Goal: Information Seeking & Learning: Learn about a topic

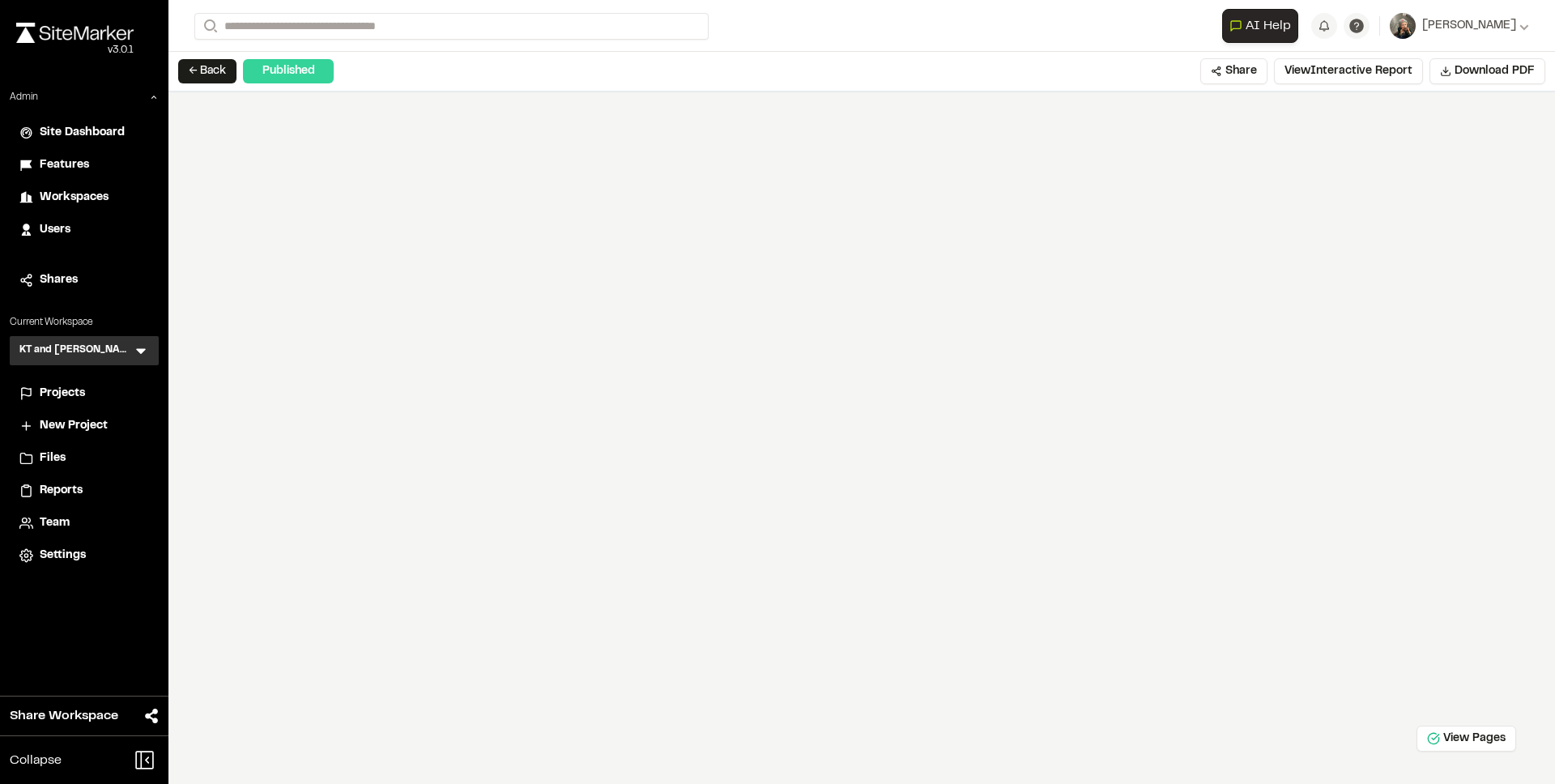
click at [59, 158] on span "Features" at bounding box center [64, 165] width 50 height 18
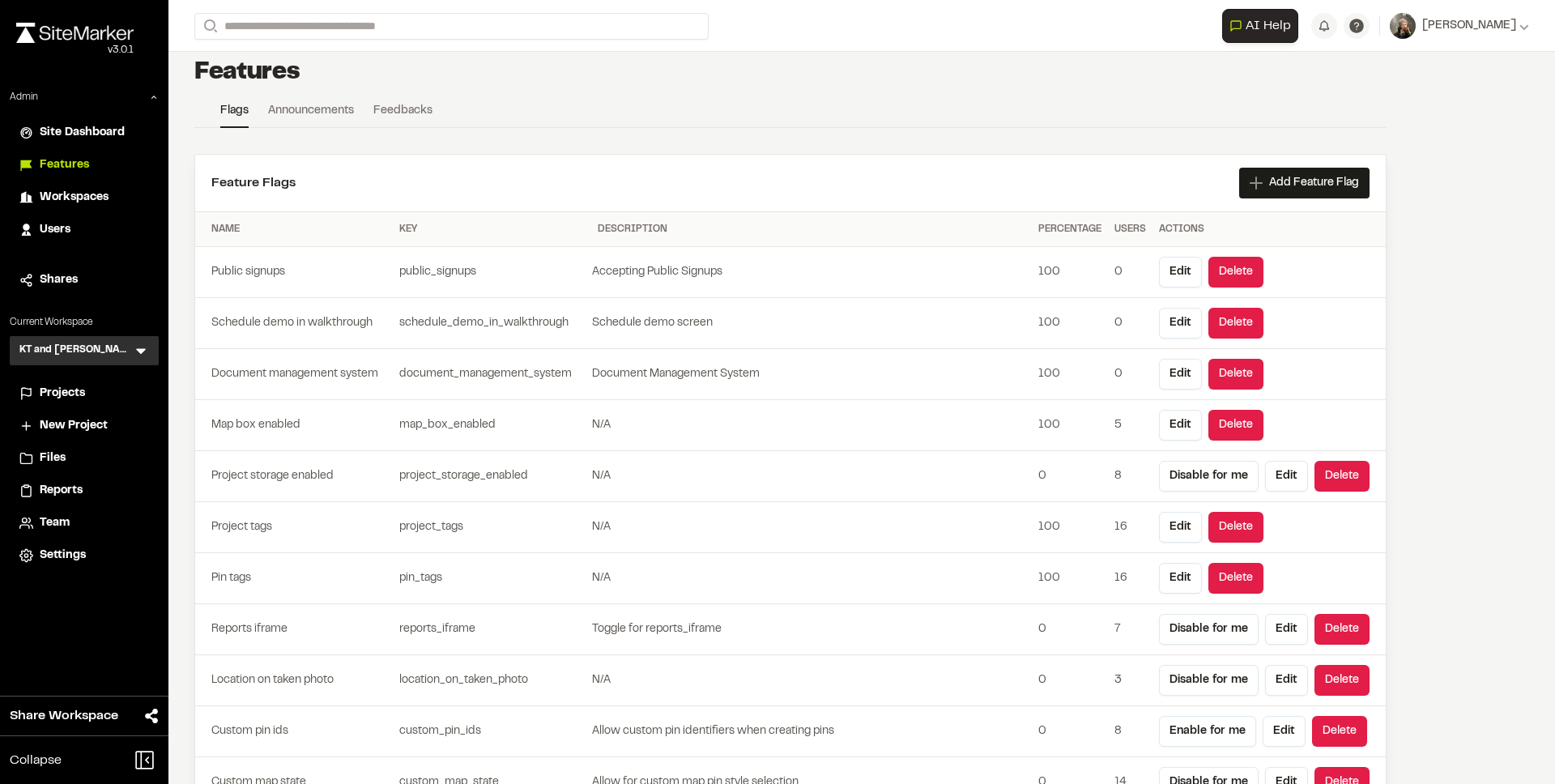
scroll to position [23, 0]
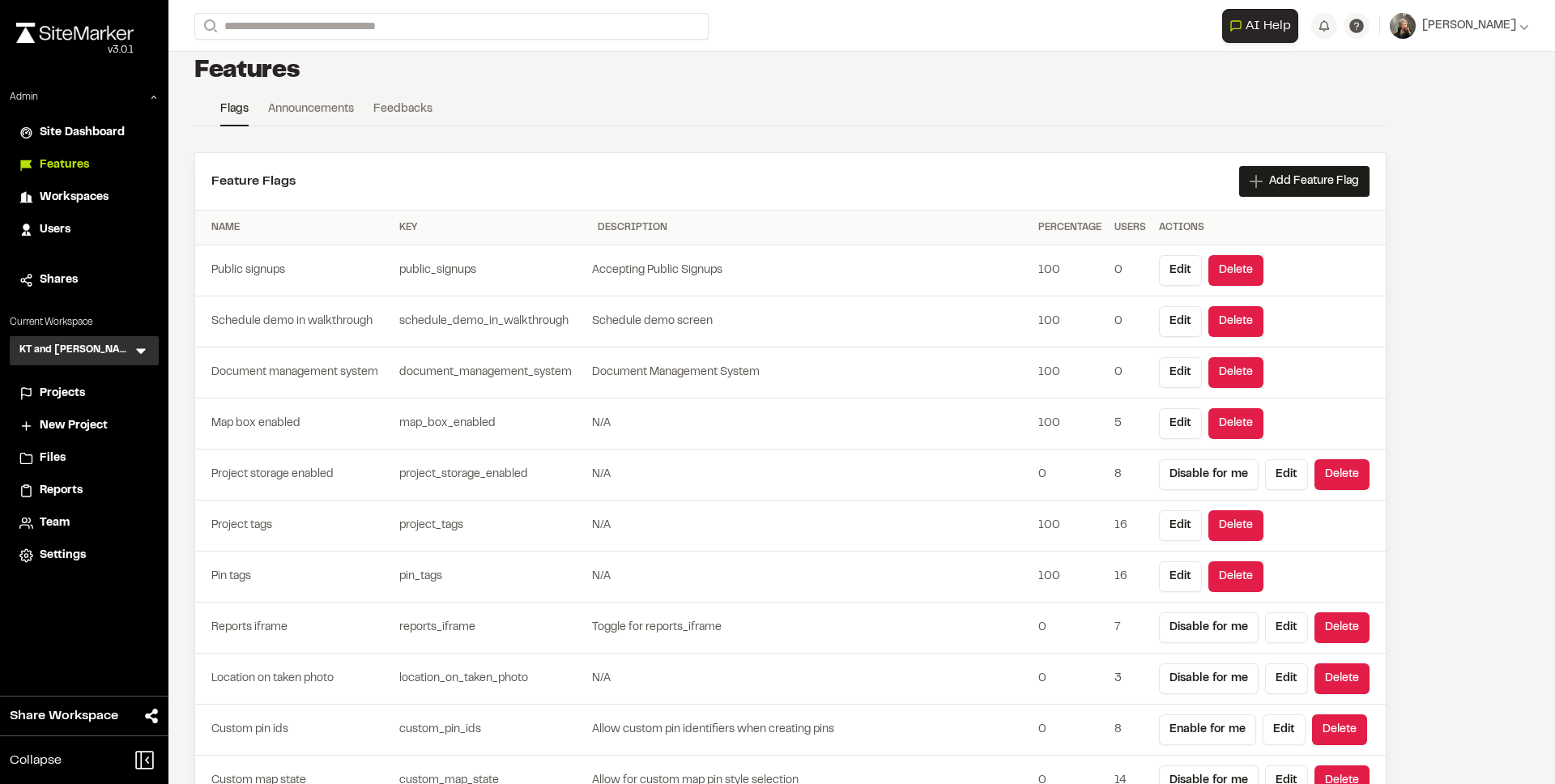
click at [503, 365] on td "document_management_system" at bounding box center [492, 373] width 198 height 51
copy td "document_management_system"
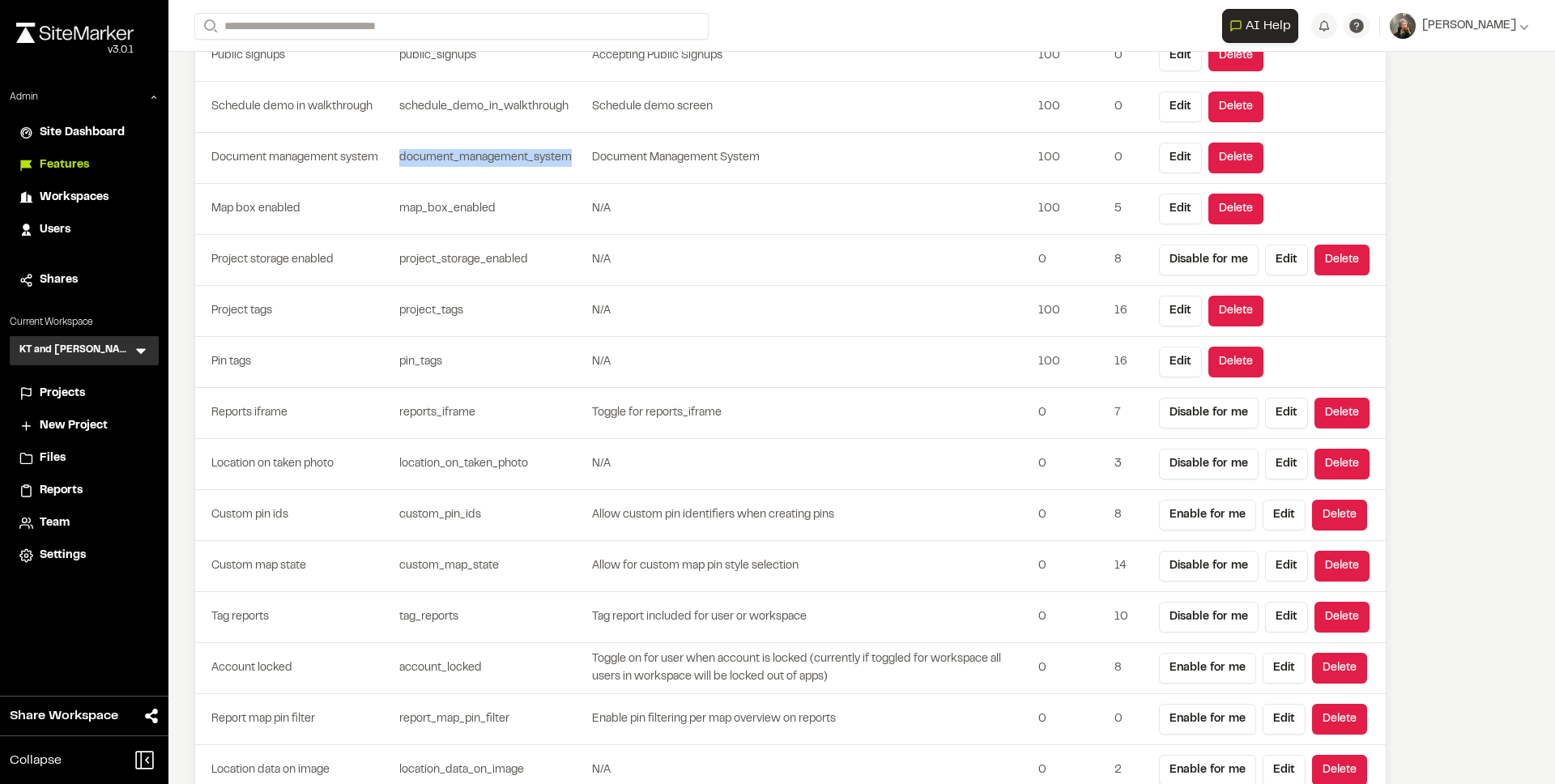
scroll to position [0, 0]
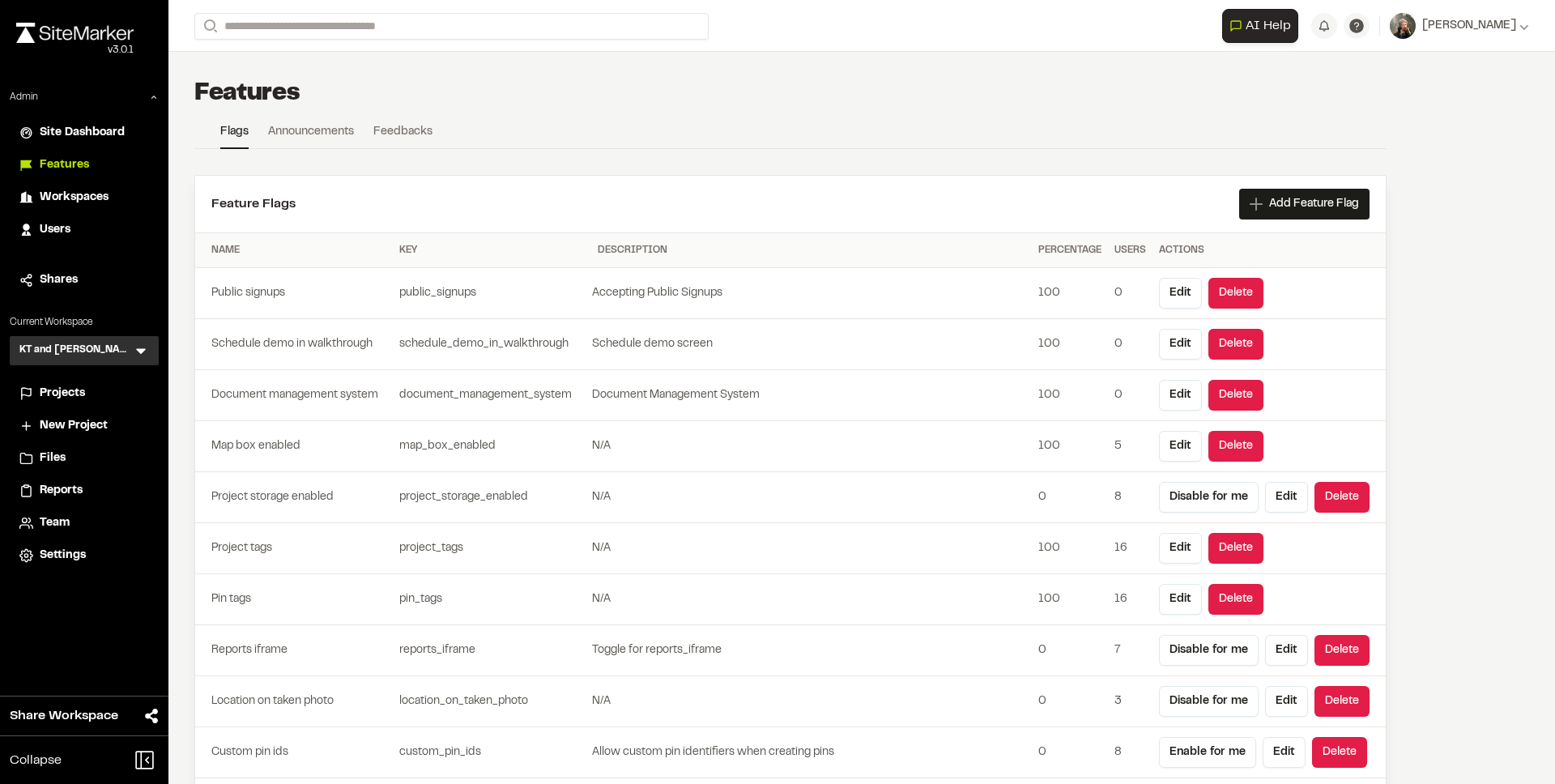
click at [1058, 250] on div "Percentage" at bounding box center [1071, 250] width 63 height 15
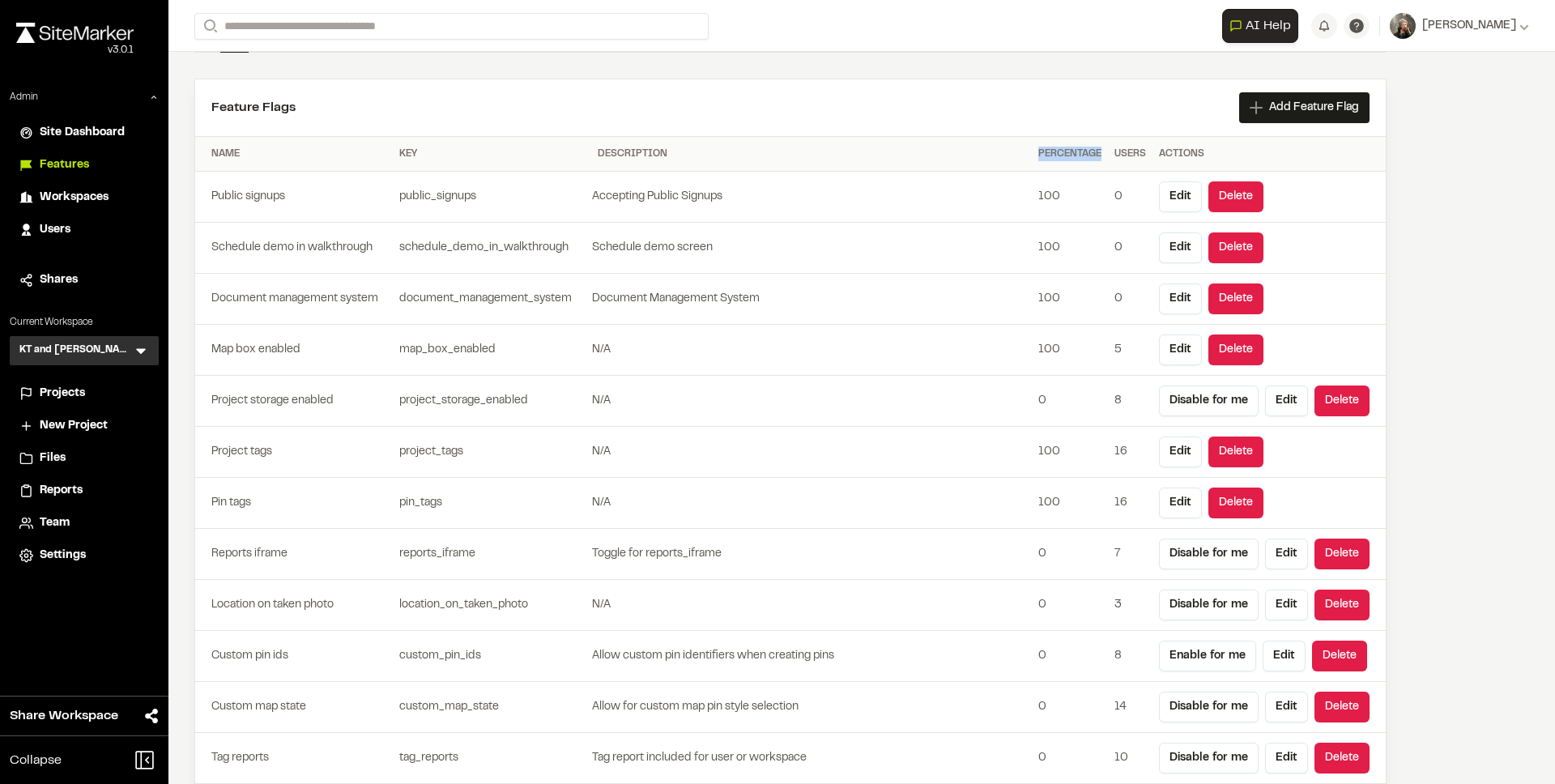
scroll to position [97, 0]
click at [450, 349] on td "map_box_enabled" at bounding box center [492, 349] width 198 height 51
copy td "map_box_enabled"
click at [454, 299] on td "document_management_system" at bounding box center [492, 298] width 198 height 51
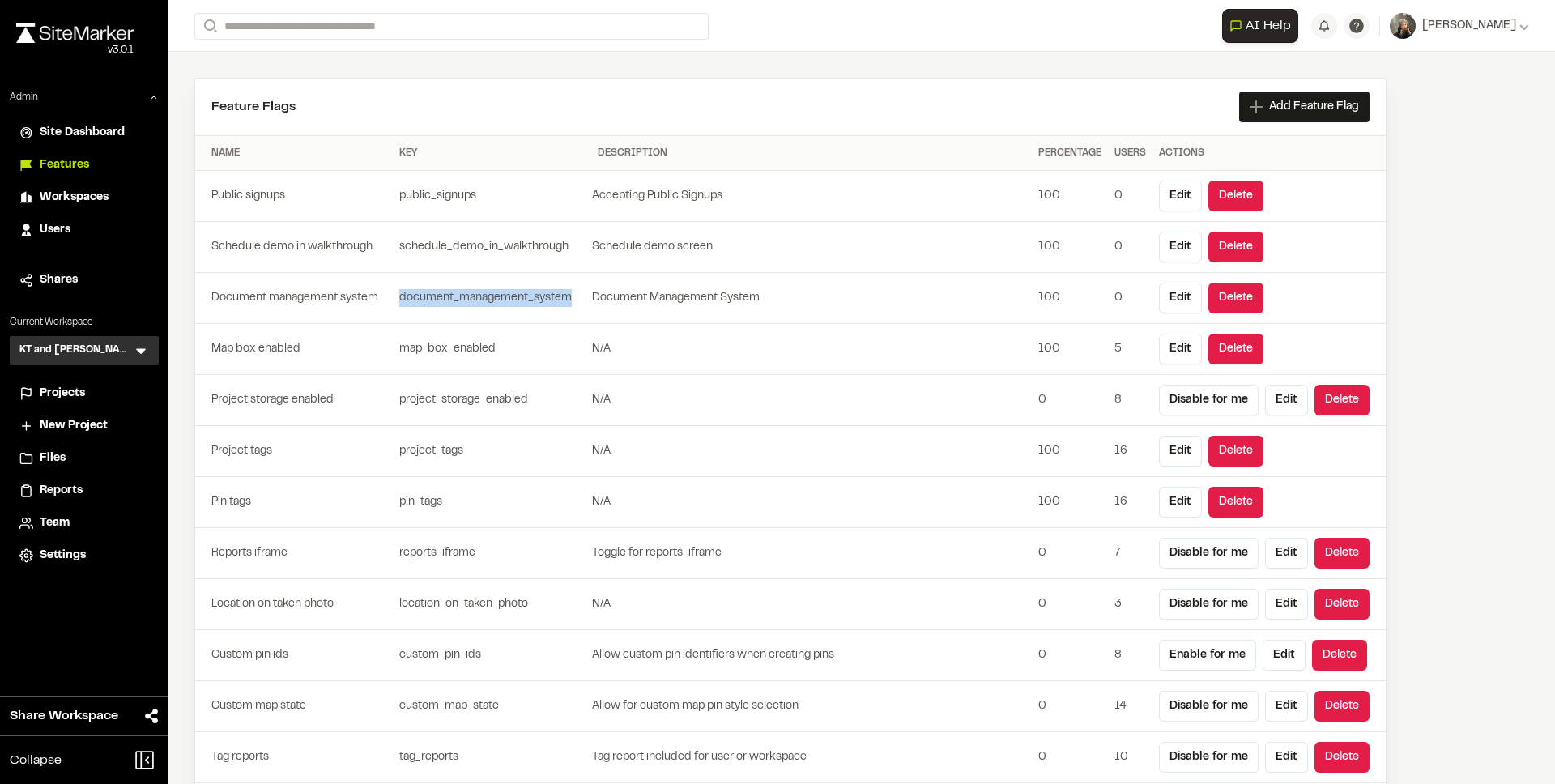
click at [454, 299] on td "document_management_system" at bounding box center [492, 298] width 198 height 51
copy td "document_management_system"
click at [439, 349] on td "map_box_enabled" at bounding box center [492, 349] width 198 height 51
copy td "map_box_enabled"
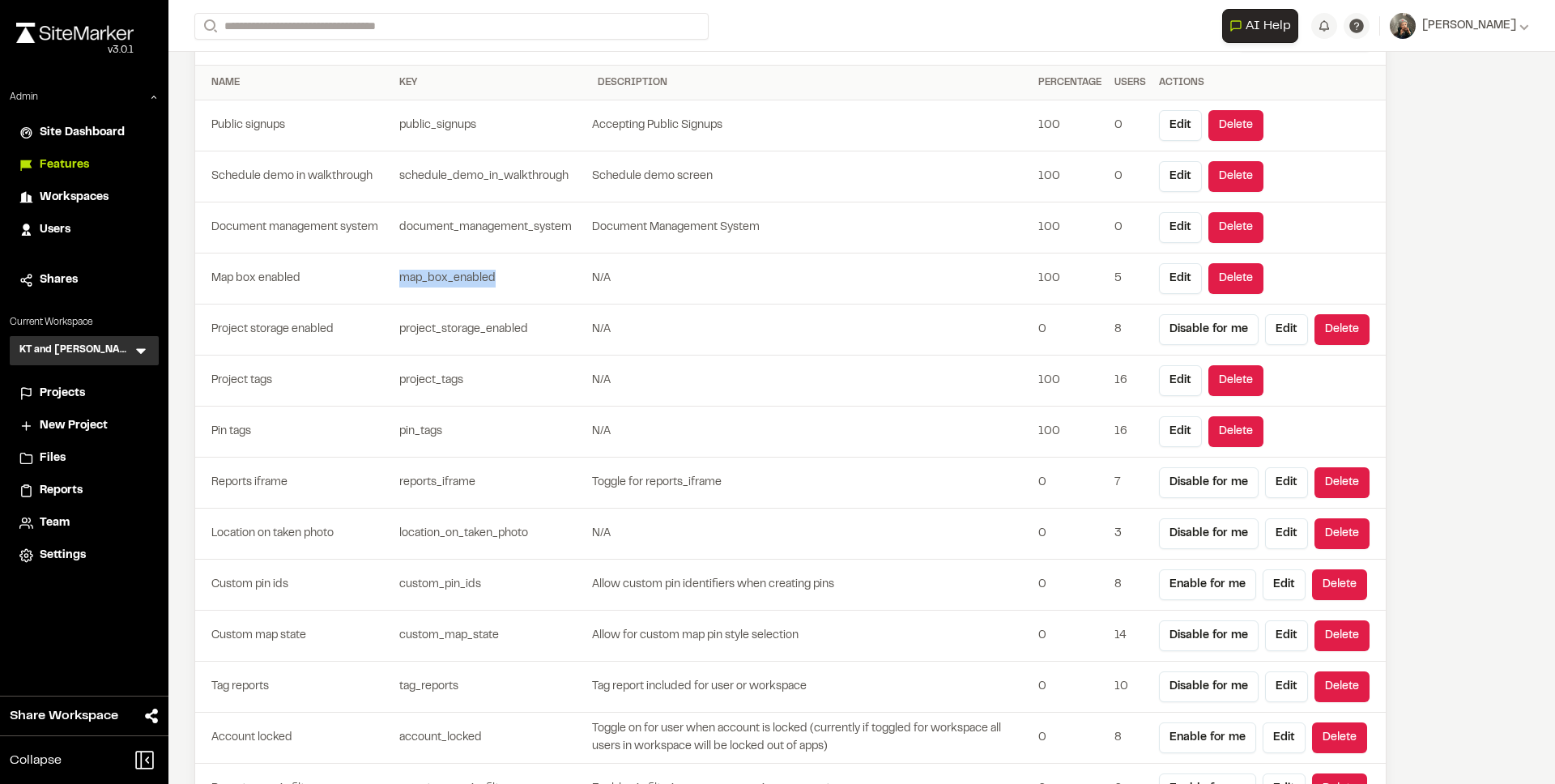
scroll to position [169, 0]
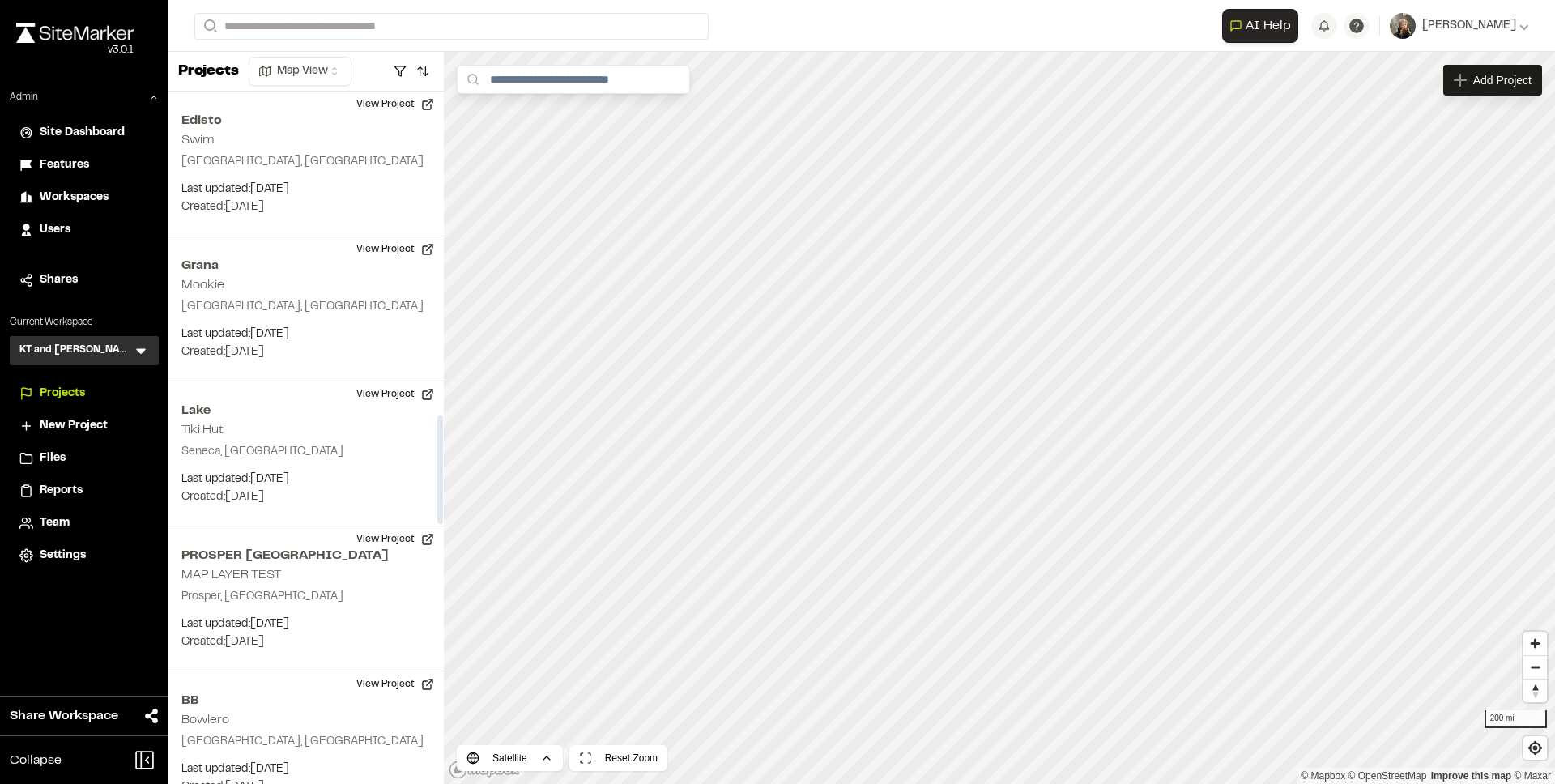
scroll to position [2067, 0]
